Goal: Book appointment/travel/reservation

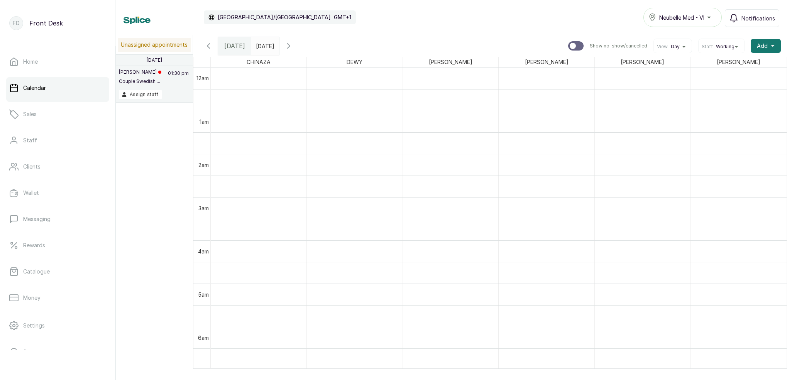
scroll to position [622, 0]
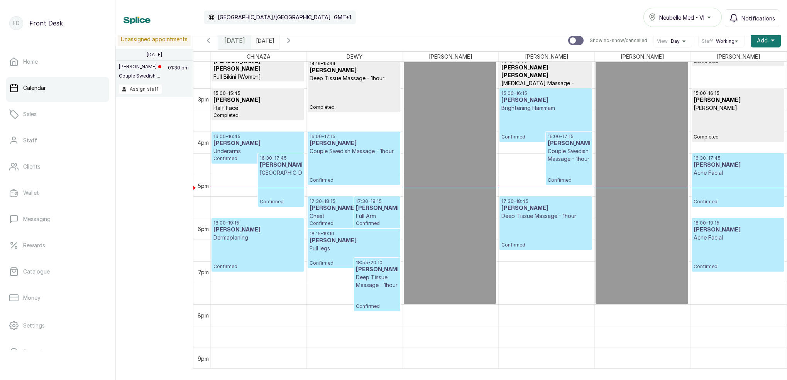
click at [568, 119] on div "15:00 - 16:15 [PERSON_NAME] Brightening Hammam Confirmed" at bounding box center [545, 115] width 88 height 50
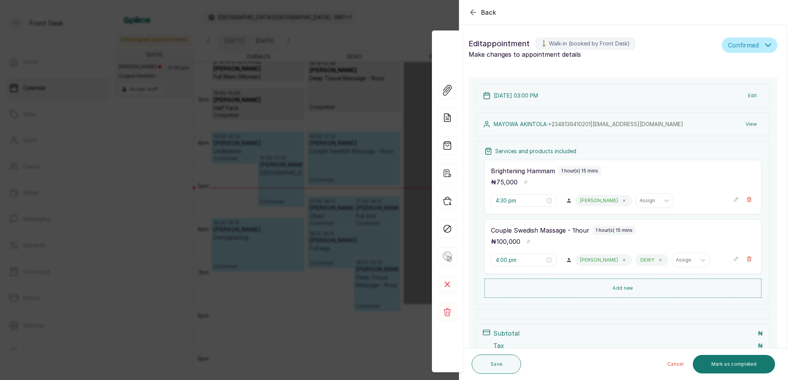
type input "3:00 pm"
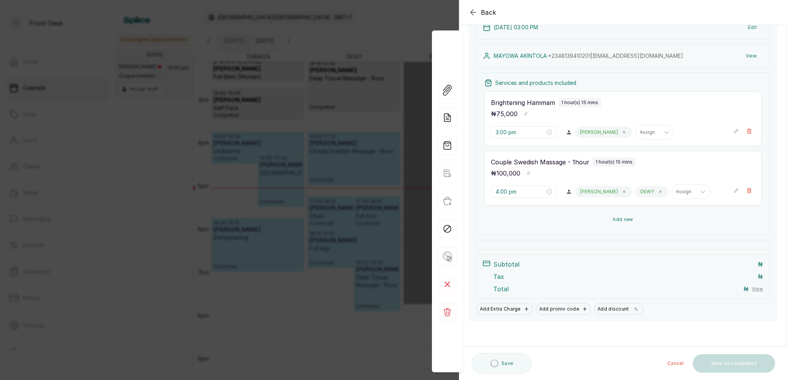
scroll to position [68, 0]
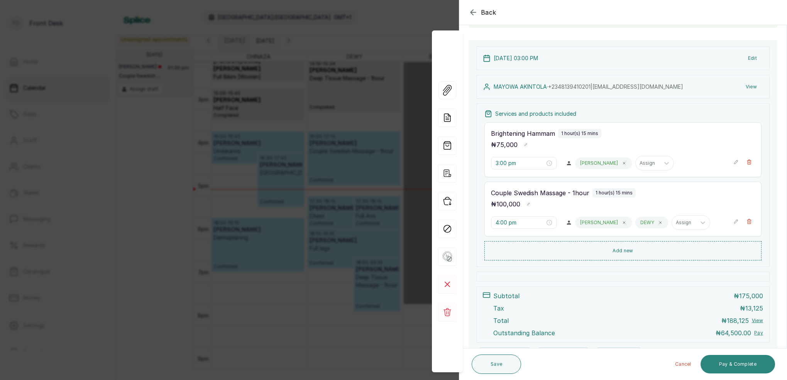
click at [760, 364] on button "Pay & Complete" at bounding box center [738, 364] width 75 height 19
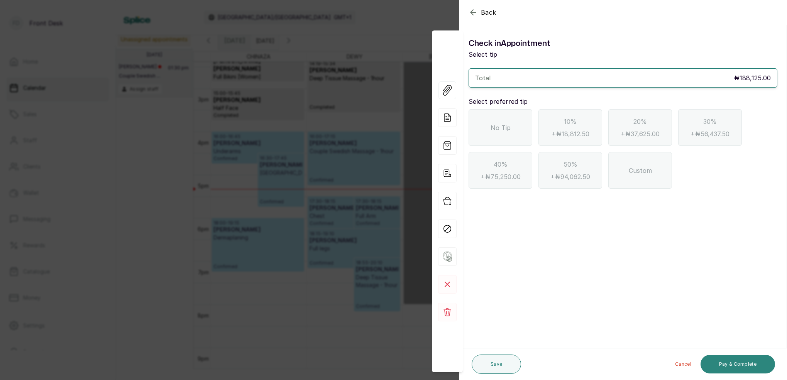
scroll to position [0, 0]
click at [495, 133] on div "No Tip" at bounding box center [501, 127] width 64 height 37
click at [723, 365] on button "Pay & Complete" at bounding box center [738, 364] width 75 height 19
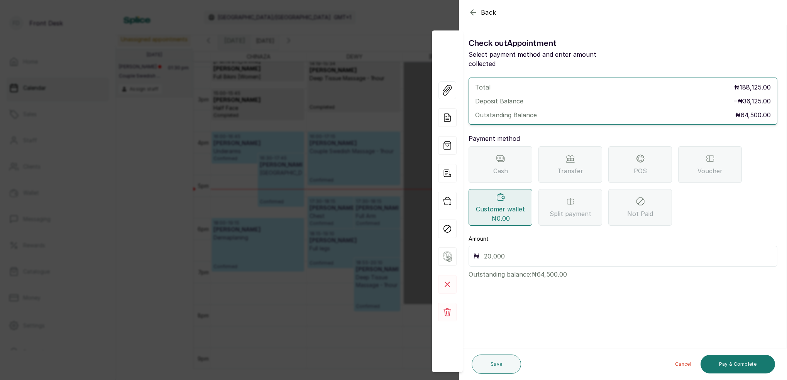
click at [639, 166] on span "POS" at bounding box center [640, 170] width 13 height 9
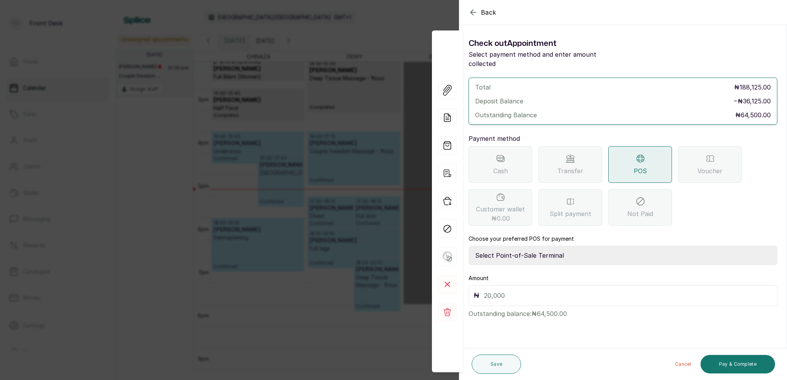
click at [579, 296] on div "₦" at bounding box center [623, 295] width 309 height 21
click at [583, 290] on input "text" at bounding box center [628, 295] width 288 height 11
type input "64,500"
click at [744, 366] on button "Pay & Complete" at bounding box center [738, 364] width 75 height 19
select select "7a4fd382-b2de-4137-8553-2ff33fa7fb29"
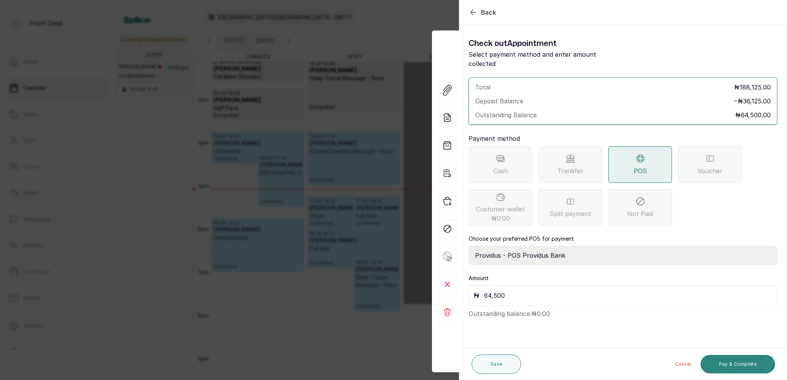
click at [747, 367] on button "Pay & Complete" at bounding box center [738, 364] width 75 height 19
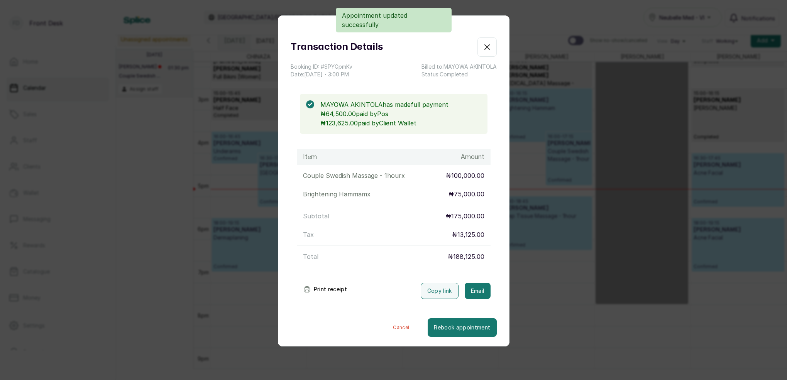
click at [678, 165] on div "Transaction Details Booking ID: # SPYGpmKv Date: [DATE] ・ 3:00 PM Billed to: [P…" at bounding box center [393, 190] width 787 height 380
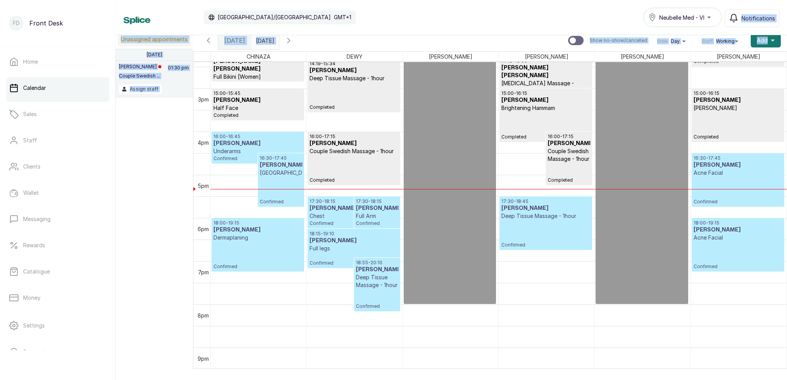
drag, startPoint x: 785, startPoint y: 2, endPoint x: 844, endPoint y: 31, distance: 66.0
click at [787, 31] on html "FD Front Desk Home Calendar Sales Staff Clients Wallet Messaging Rewards Catalo…" at bounding box center [393, 190] width 787 height 380
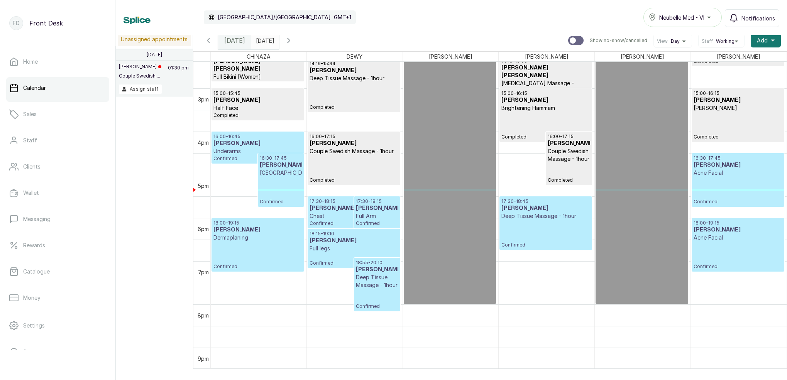
click at [369, 44] on div "[DATE] [DATE] [DATE] Show no-show/cancelled View Day Staff Working Add +" at bounding box center [490, 41] width 594 height 22
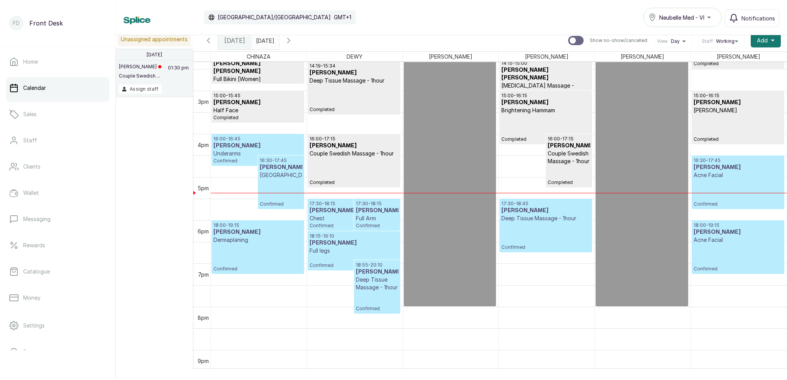
click at [264, 38] on input "[DATE]" at bounding box center [258, 38] width 12 height 13
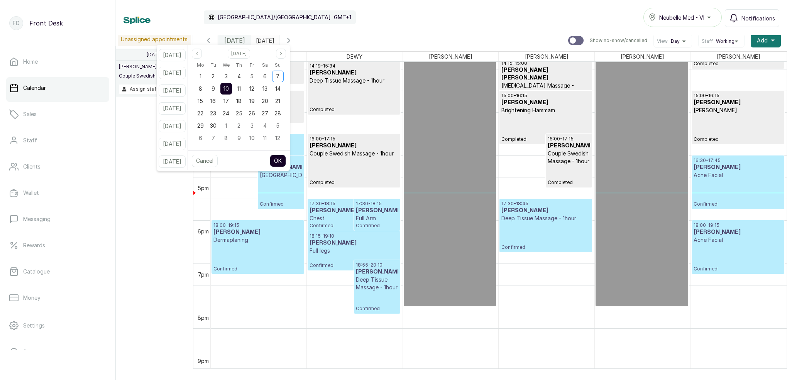
scroll to position [6, 0]
click at [199, 54] on icon "page previous" at bounding box center [197, 53] width 5 height 5
click at [268, 113] on span "23" at bounding box center [265, 113] width 6 height 7
click at [286, 158] on button "OK" at bounding box center [278, 161] width 16 height 12
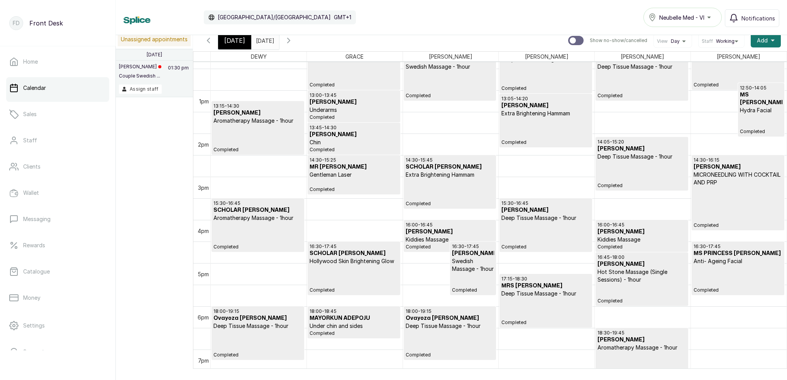
scroll to position [0, 0]
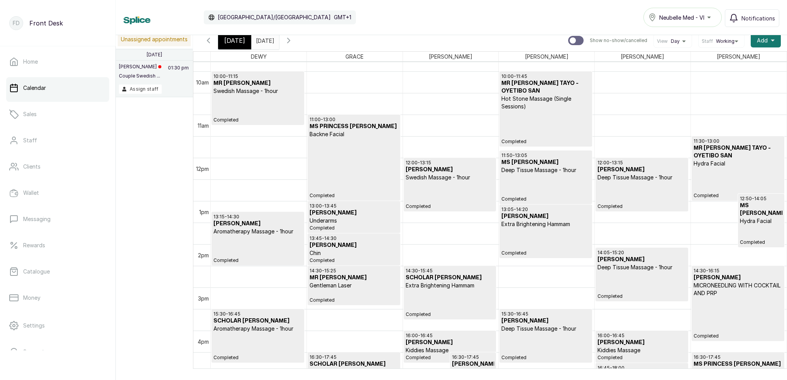
click at [267, 239] on div "13:15 - 14:30 [PERSON_NAME] Aromatherapy Massage - 1hour Completed" at bounding box center [257, 239] width 89 height 50
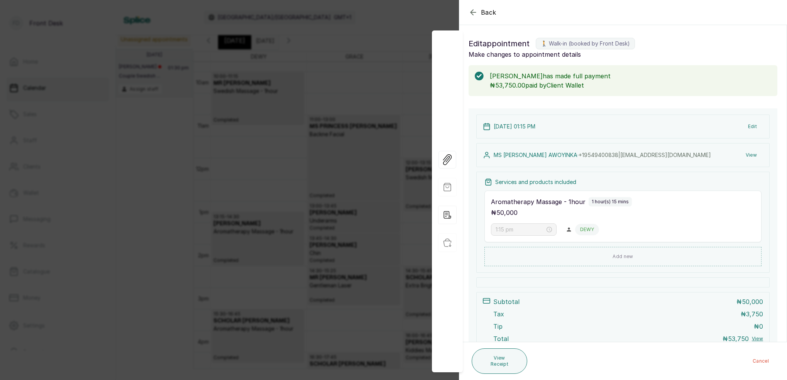
click at [473, 14] on icon "button" at bounding box center [473, 12] width 9 height 9
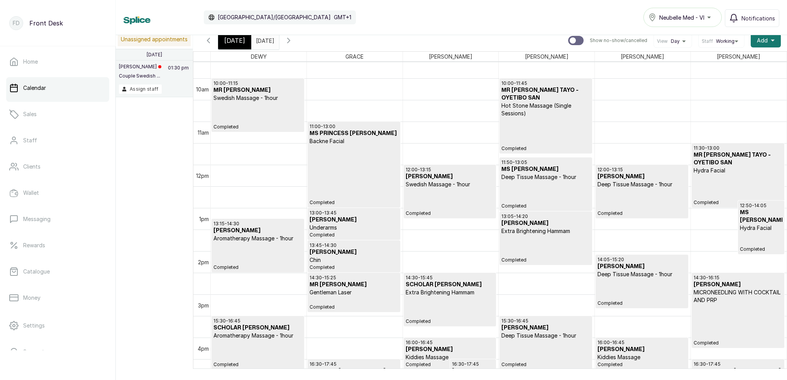
click at [279, 36] on span at bounding box center [271, 38] width 15 height 13
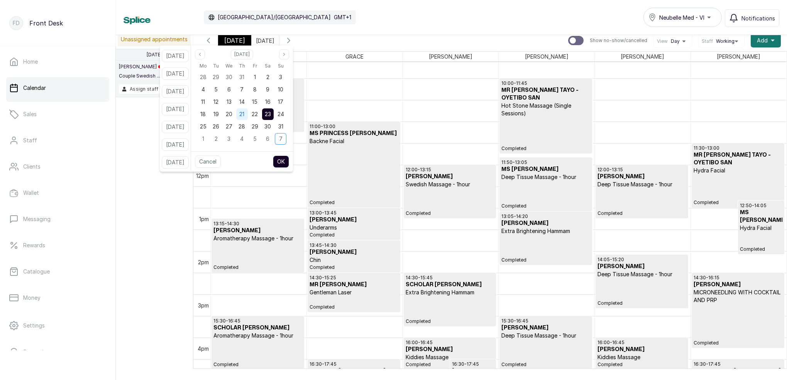
click at [248, 110] on div "21" at bounding box center [242, 114] width 12 height 12
click at [289, 156] on button "OK" at bounding box center [281, 162] width 16 height 12
type input "[DATE]"
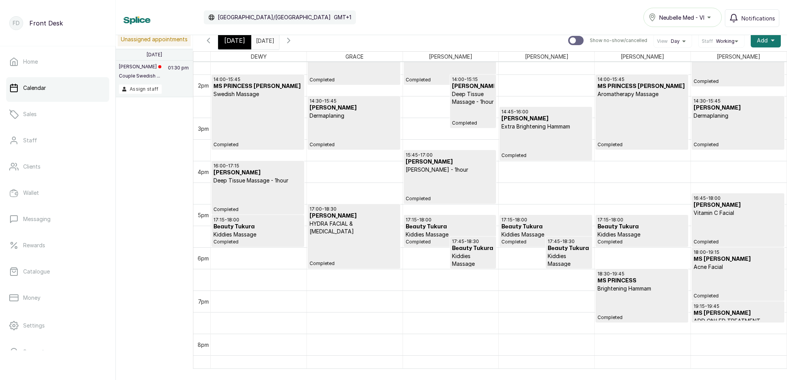
click at [230, 39] on span "[DATE]" at bounding box center [234, 40] width 21 height 9
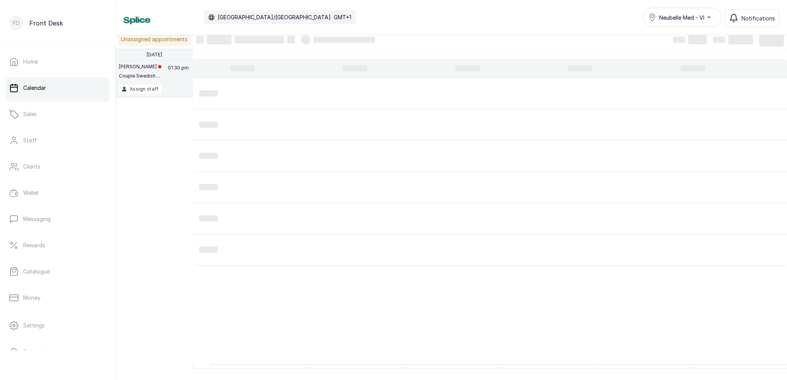
scroll to position [260, 0]
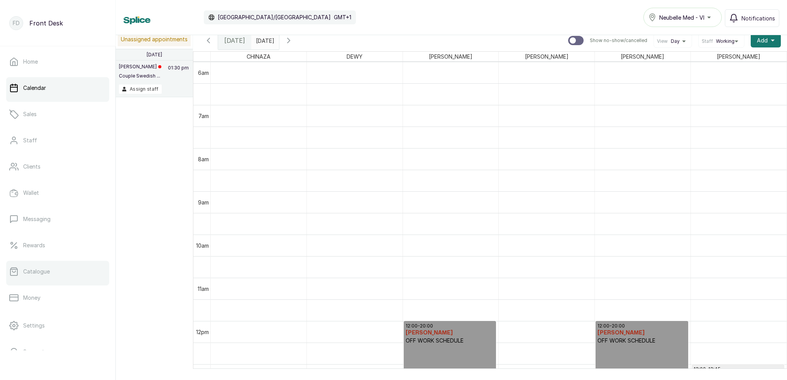
click at [54, 268] on link "Catalogue" at bounding box center [57, 272] width 103 height 22
